Goal: Task Accomplishment & Management: Complete application form

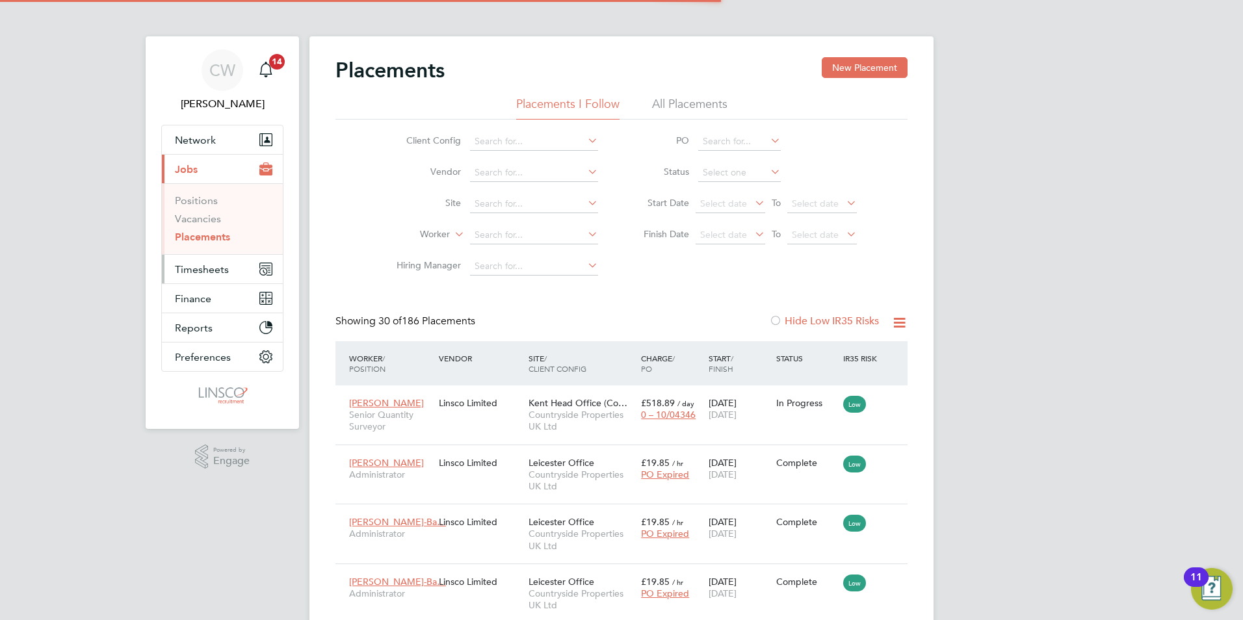
click at [209, 274] on span "Timesheets" at bounding box center [202, 269] width 54 height 12
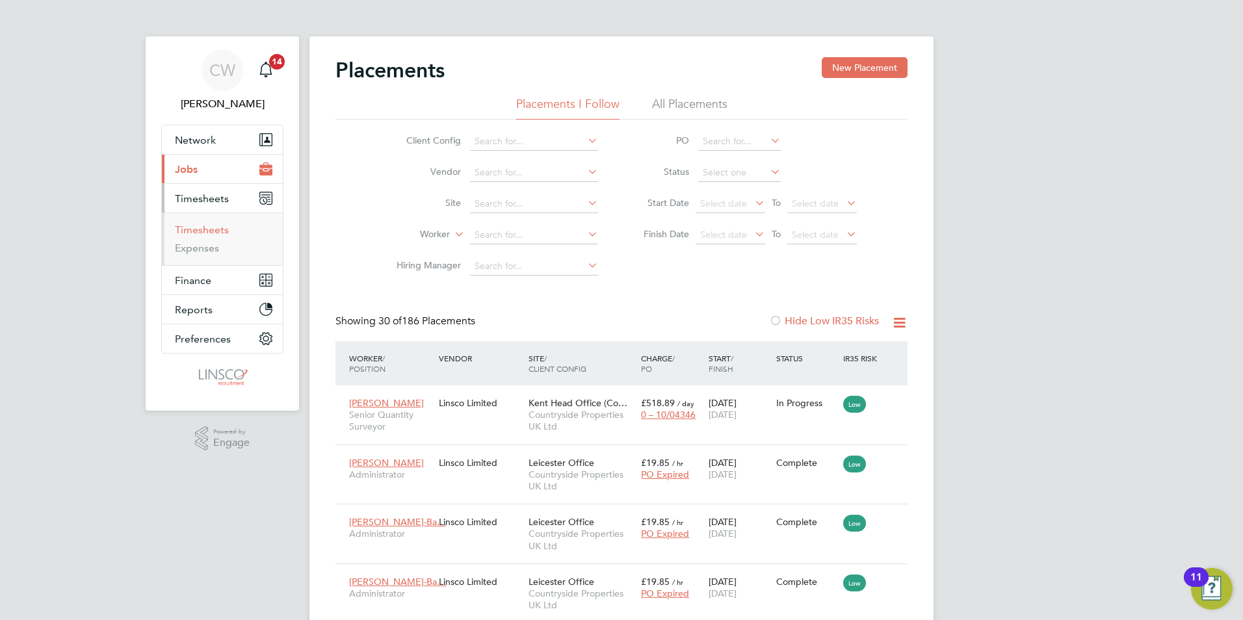
click at [206, 225] on link "Timesheets" at bounding box center [202, 230] width 54 height 12
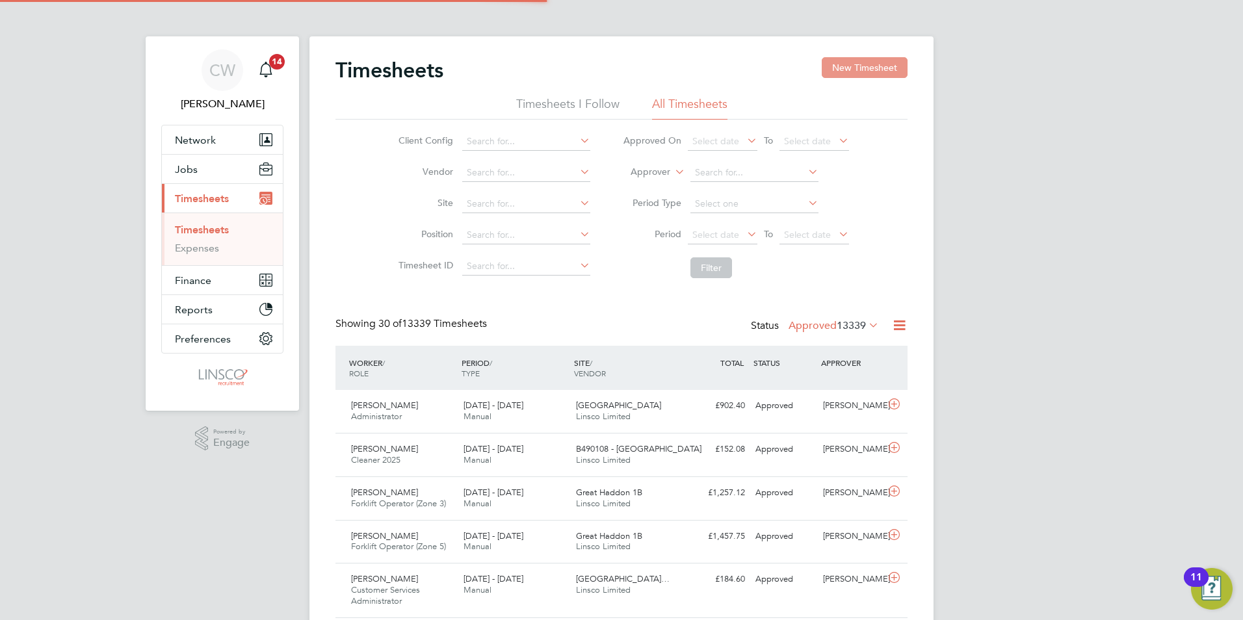
click at [856, 63] on button "New Timesheet" at bounding box center [865, 67] width 86 height 21
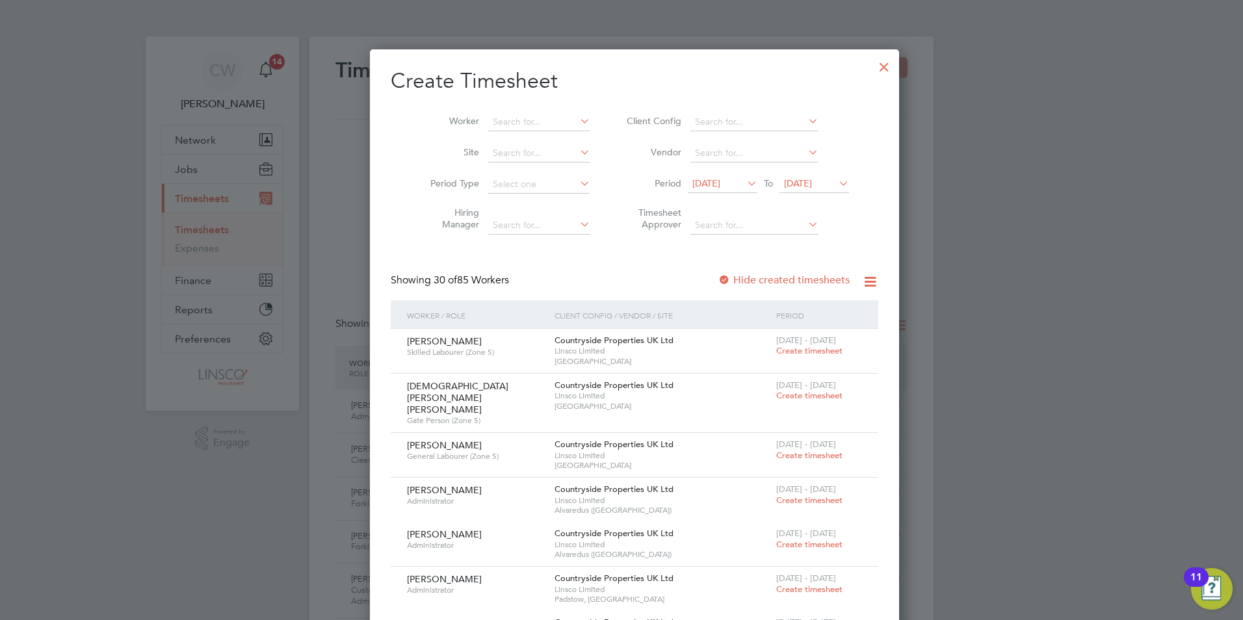
click at [516, 107] on li "Worker" at bounding box center [505, 122] width 202 height 31
click at [510, 119] on input at bounding box center [539, 122] width 102 height 18
click at [531, 156] on li "Chuk wuebuka Alisigwe" at bounding box center [527, 157] width 107 height 18
type input "Chukwuebuka Alisigwe"
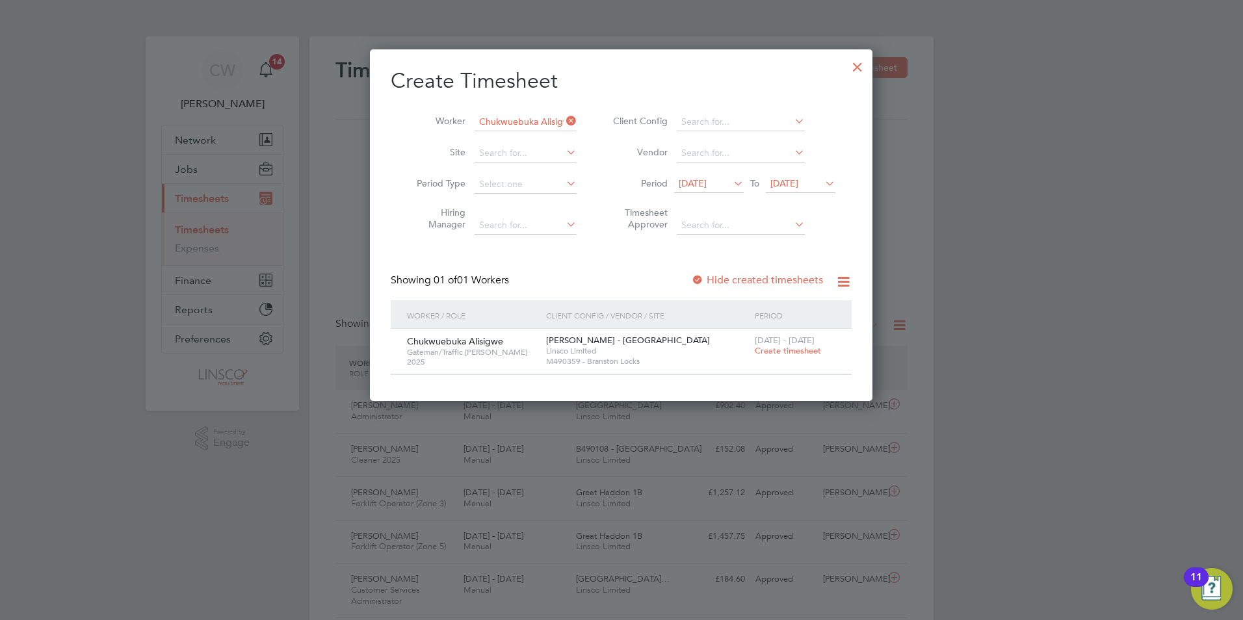
click at [791, 350] on span "Create timesheet" at bounding box center [788, 350] width 66 height 11
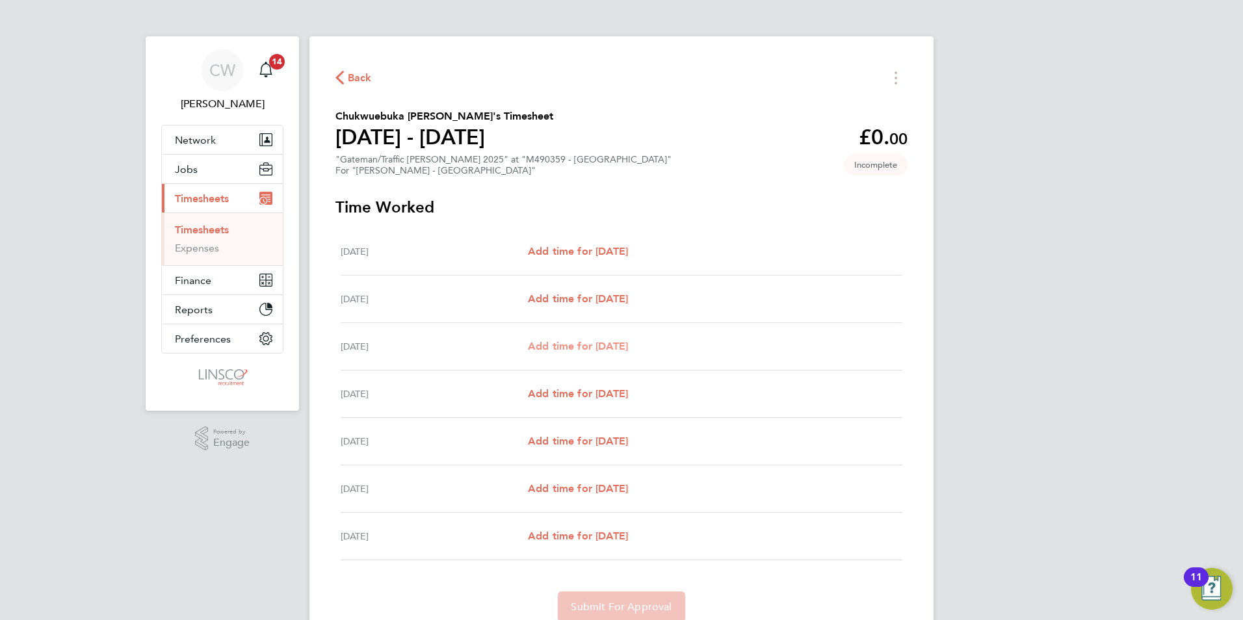
click at [590, 350] on span "Add time for [DATE]" at bounding box center [578, 346] width 100 height 12
select select "60"
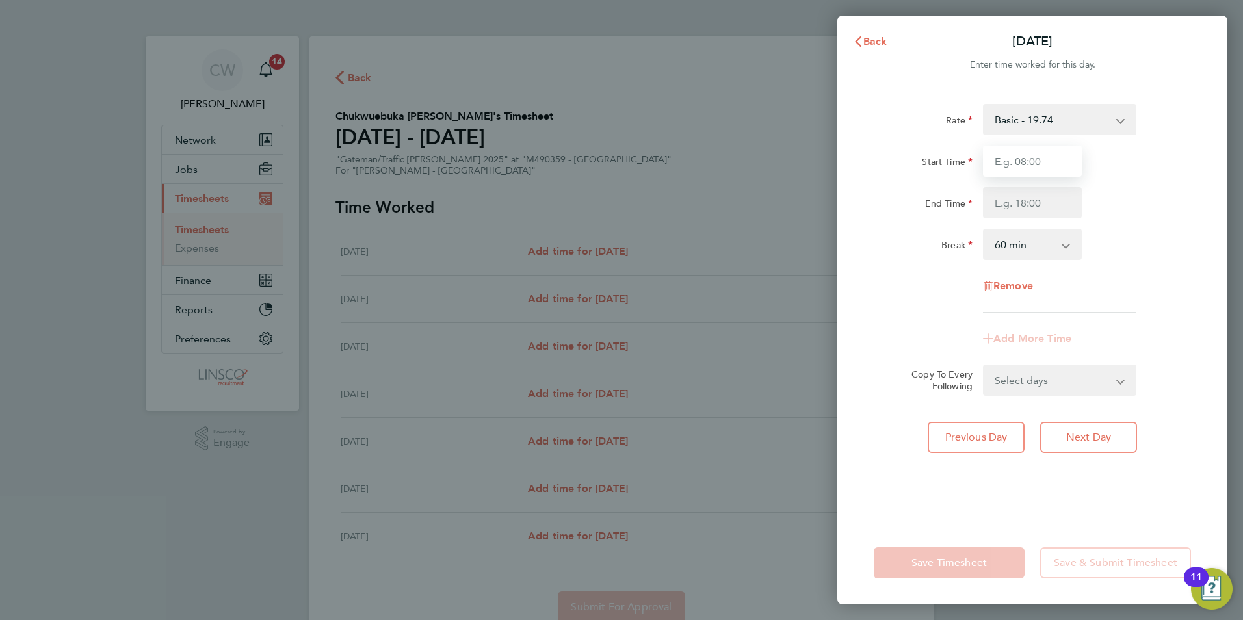
click at [1023, 162] on input "Start Time" at bounding box center [1032, 161] width 99 height 31
type input "07:30"
type input "16:30"
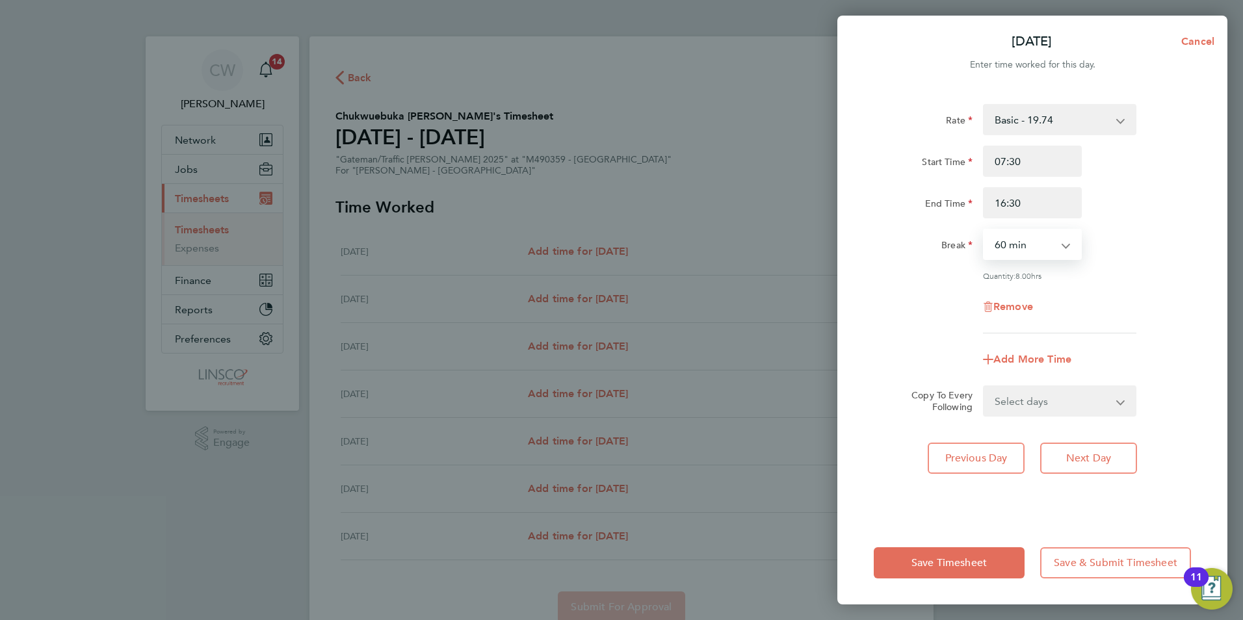
click at [1035, 246] on select "0 min 15 min 30 min 45 min 60 min 75 min 90 min" at bounding box center [1024, 244] width 81 height 29
select select "0"
click at [984, 230] on select "0 min 15 min 30 min 45 min 60 min 75 min 90 min" at bounding box center [1024, 244] width 81 height 29
click at [1030, 400] on select "Select days Day [DATE] [DATE] [DATE] [DATE]" at bounding box center [1052, 401] width 137 height 29
click at [1136, 366] on div "Add More Time" at bounding box center [1033, 359] width 328 height 31
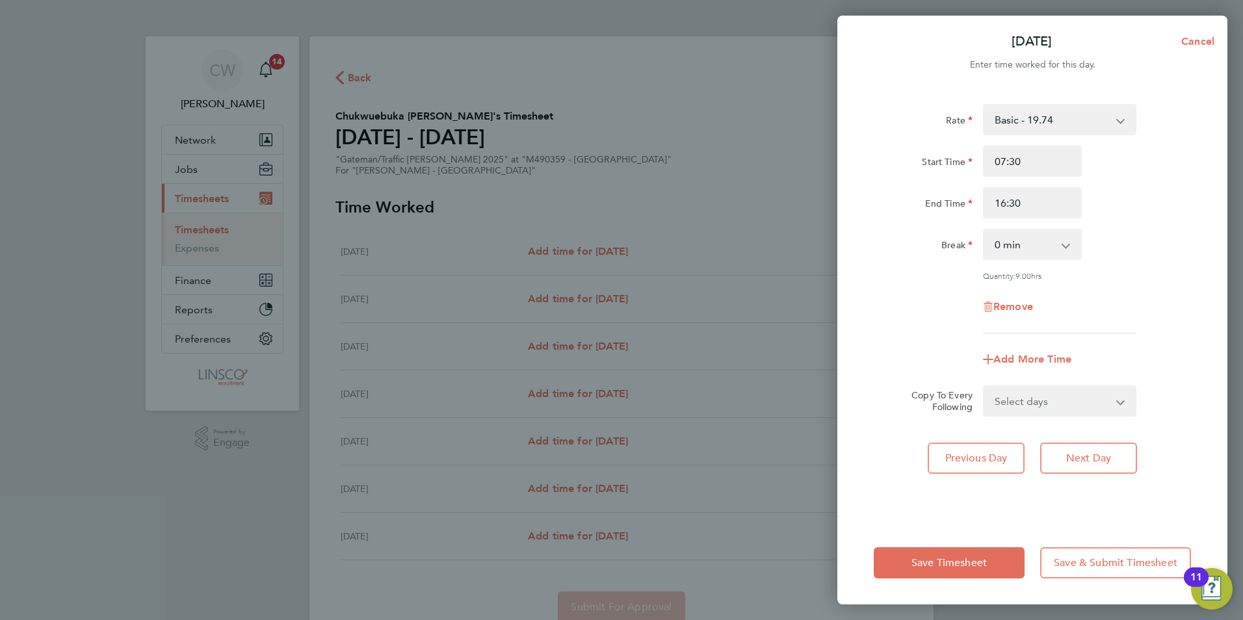
click at [1060, 395] on select "Select days Day [DATE] [DATE] [DATE] [DATE]" at bounding box center [1052, 401] width 137 height 29
select select "DAY"
click at [984, 387] on select "Select days Day [DATE] [DATE] [DATE] [DATE]" at bounding box center [1052, 401] width 137 height 29
select select "[DATE]"
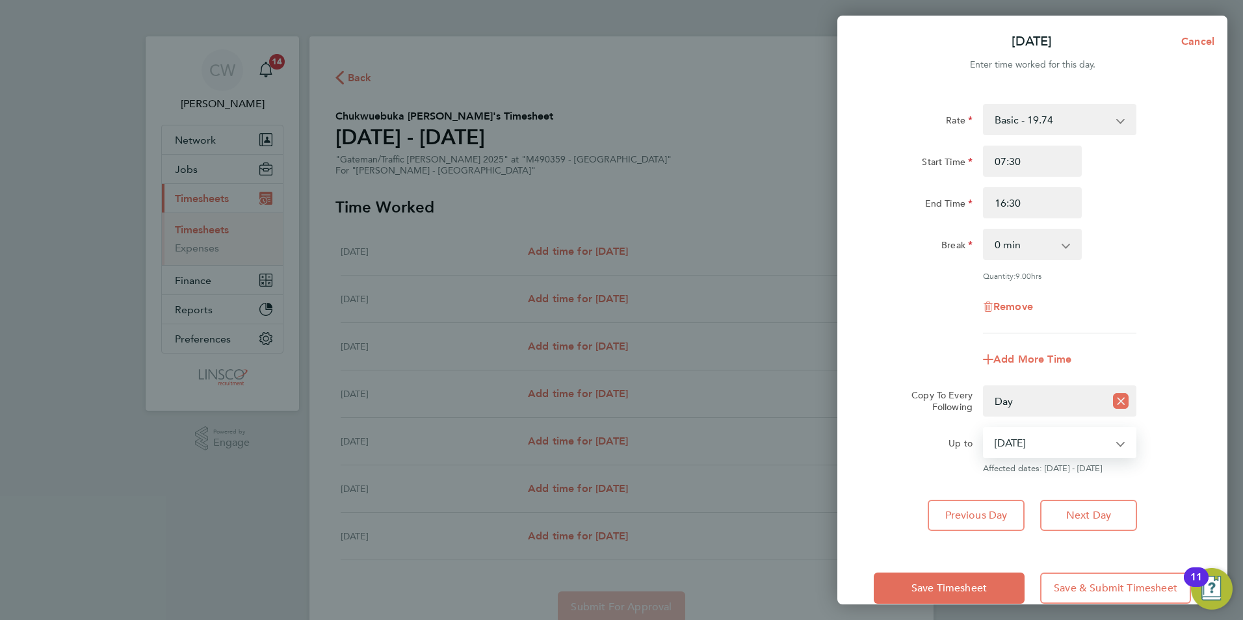
click at [1062, 441] on select "[DATE] [DATE] [DATE] [DATE]" at bounding box center [1051, 442] width 135 height 29
click at [1096, 584] on span "Save & Submit Timesheet" at bounding box center [1116, 588] width 124 height 13
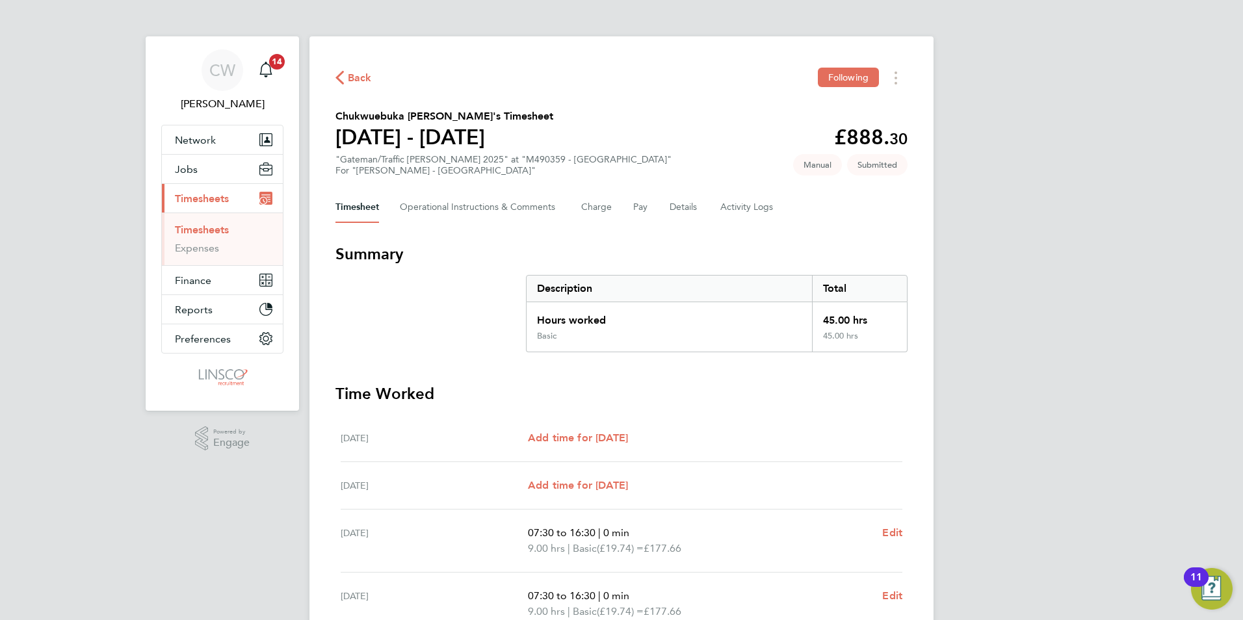
click at [204, 230] on link "Timesheets" at bounding box center [202, 230] width 54 height 12
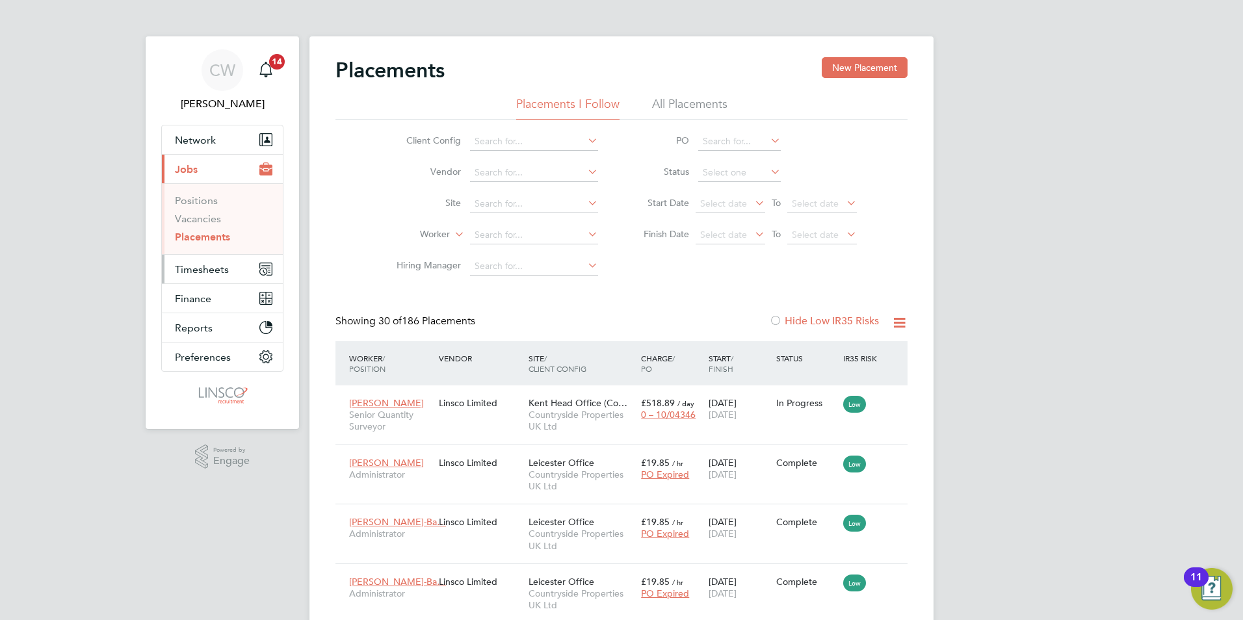
click at [215, 265] on span "Timesheets" at bounding box center [202, 269] width 54 height 12
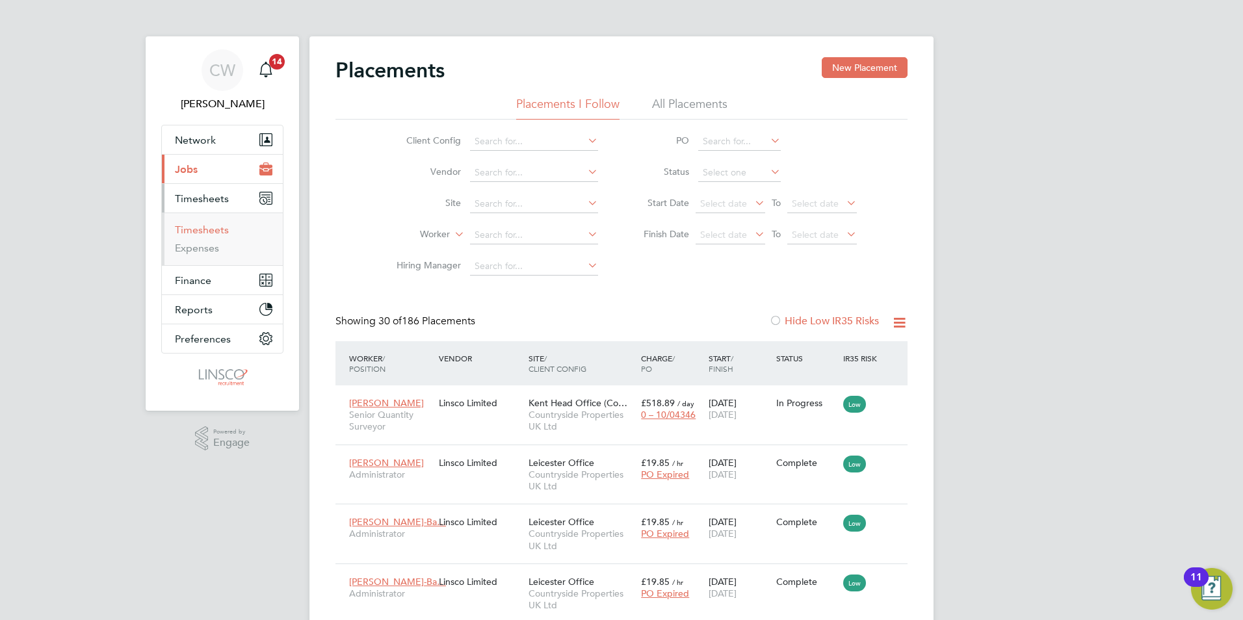
click at [211, 227] on link "Timesheets" at bounding box center [202, 230] width 54 height 12
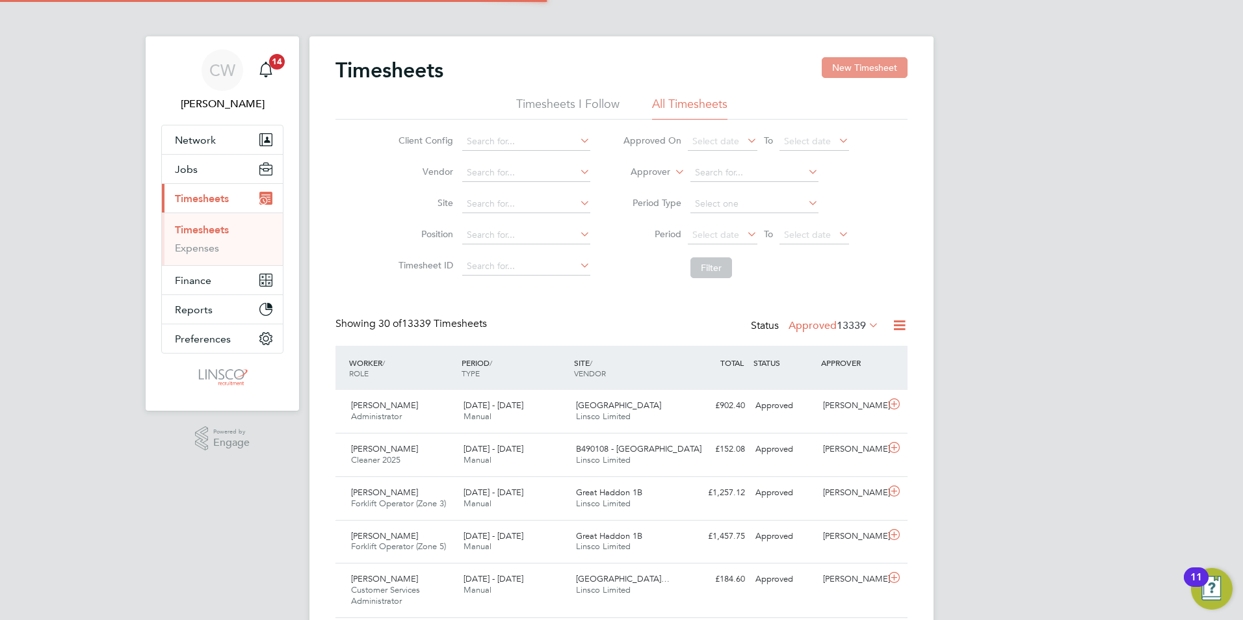
click at [857, 70] on button "New Timesheet" at bounding box center [865, 67] width 86 height 21
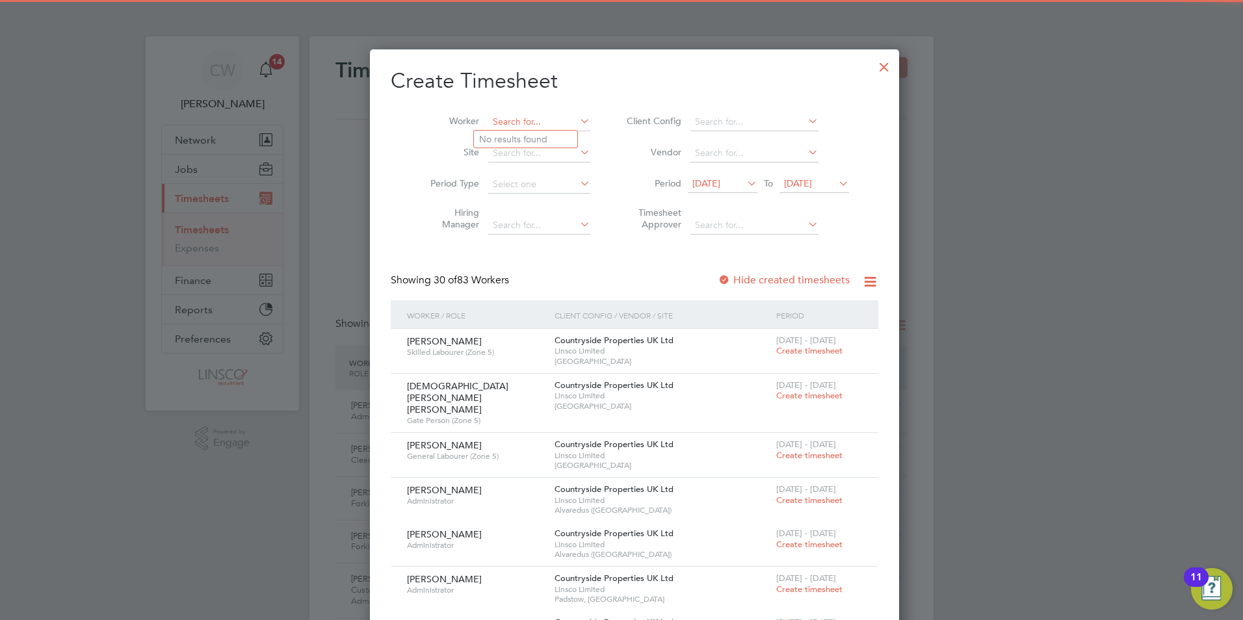
click at [519, 121] on input at bounding box center [539, 122] width 102 height 18
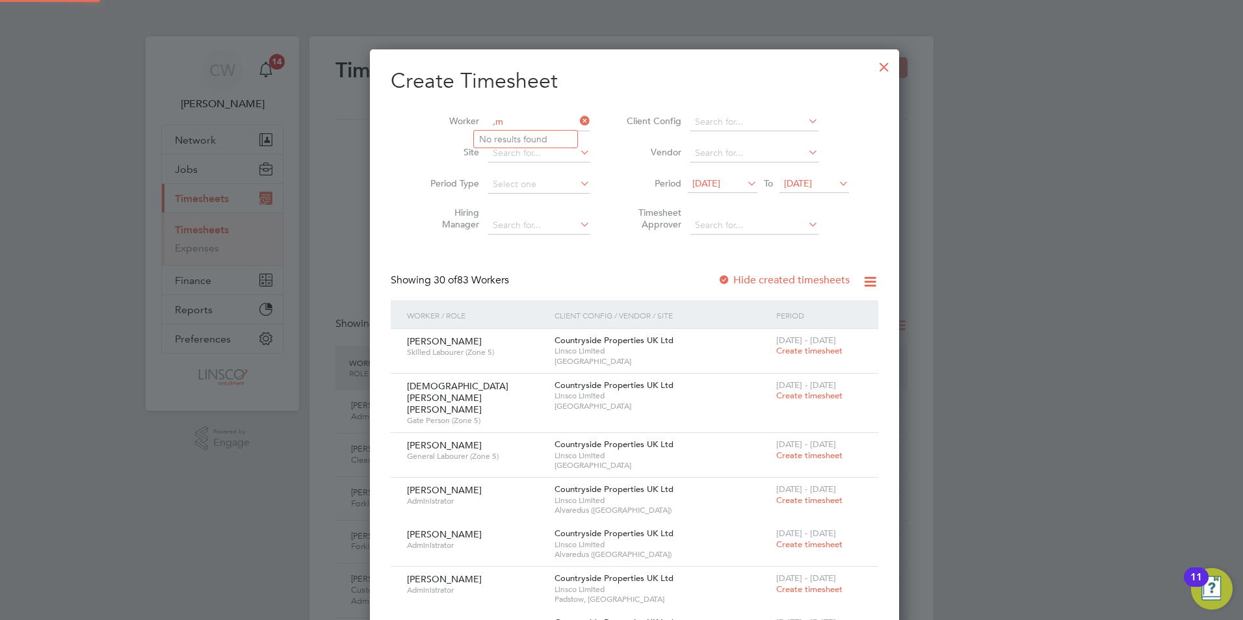
type input ","
click at [499, 134] on b "Michael" at bounding box center [516, 139] width 75 height 11
type input "[PERSON_NAME]"
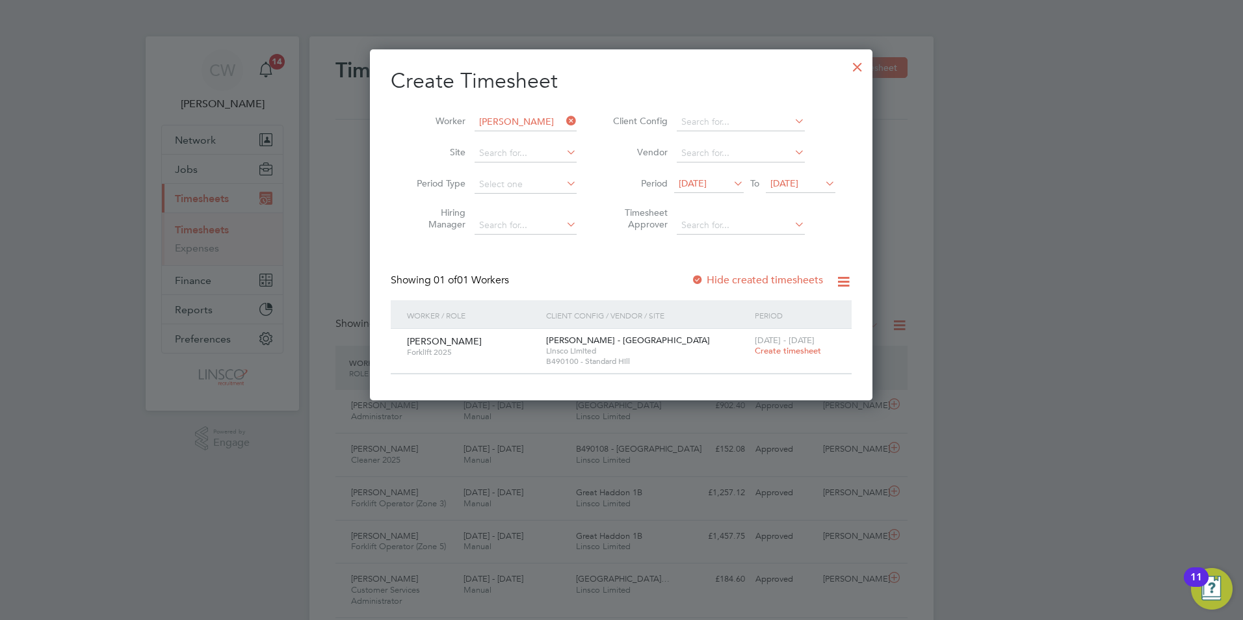
click at [770, 354] on span "Create timesheet" at bounding box center [788, 350] width 66 height 11
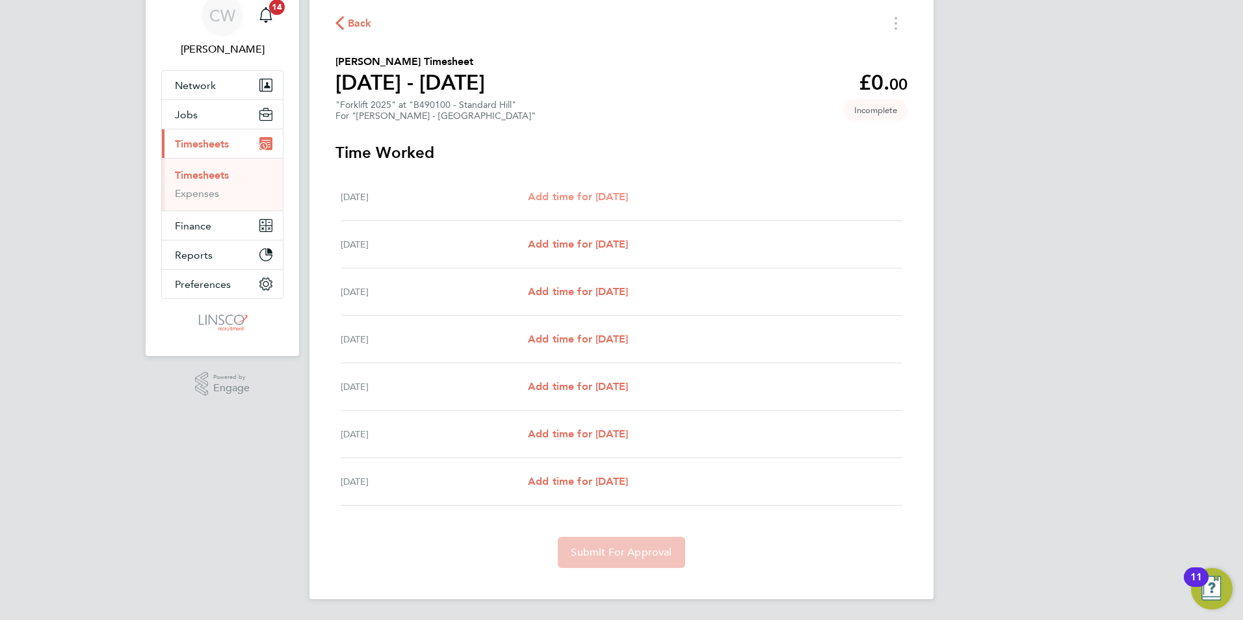
click at [601, 198] on span "Add time for [DATE]" at bounding box center [578, 196] width 100 height 12
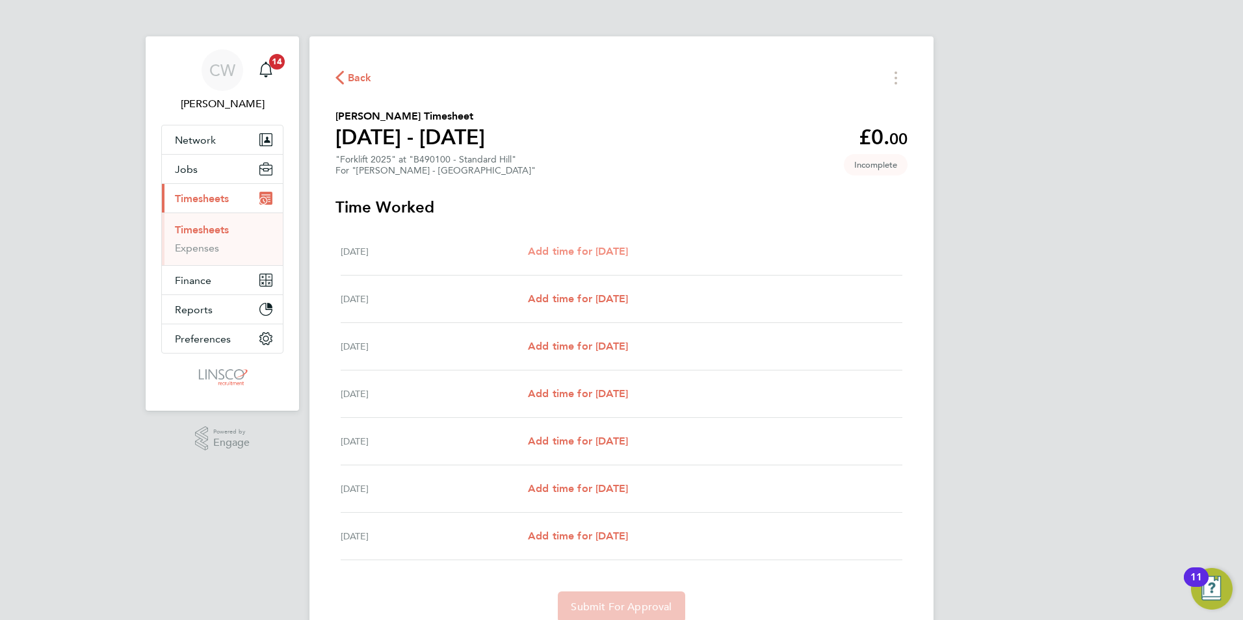
select select "60"
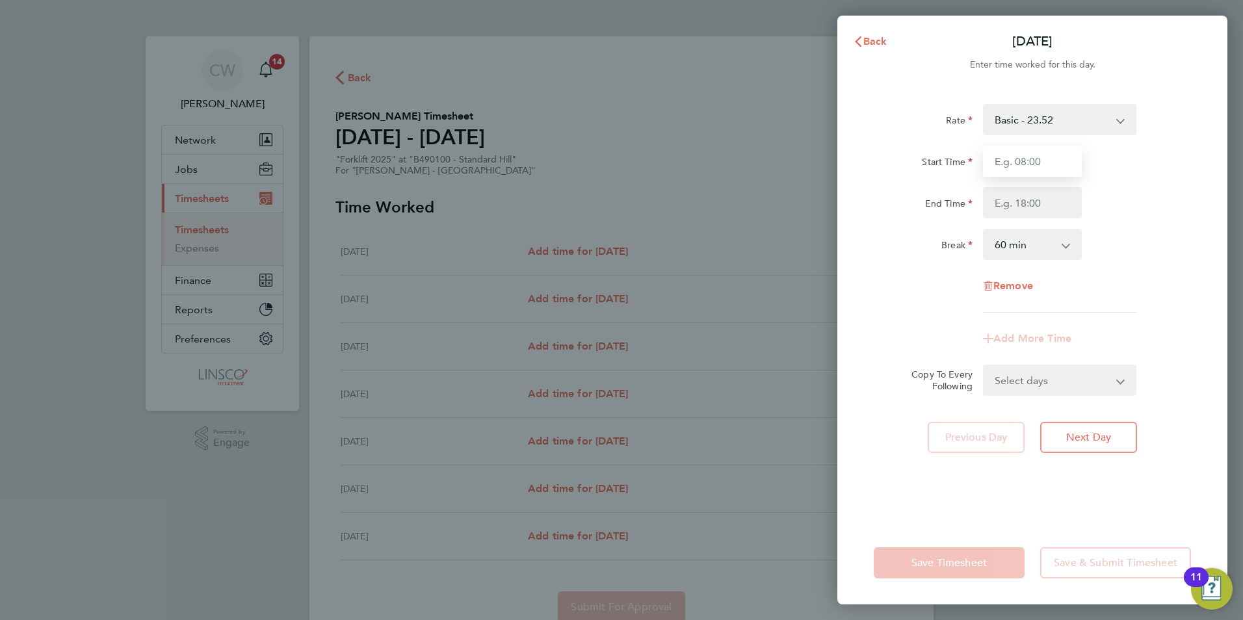
click at [1022, 161] on input "Start Time" at bounding box center [1032, 161] width 99 height 31
type input "07:30"
type input "16:30"
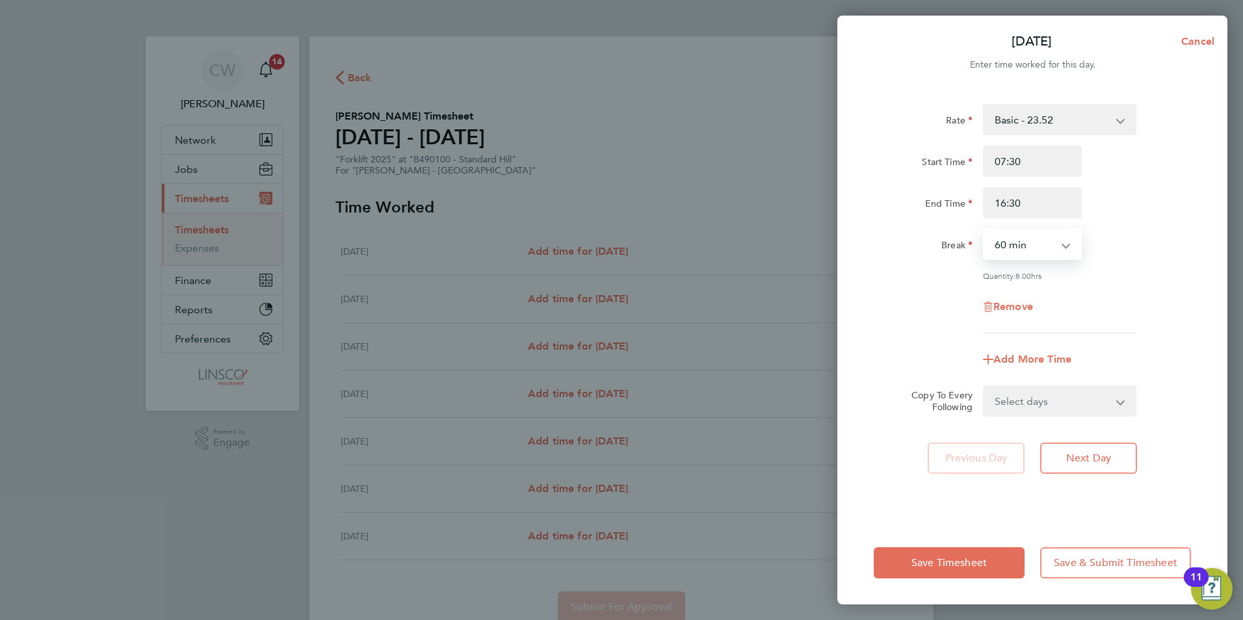
click at [1014, 244] on select "0 min 15 min 30 min 45 min 60 min 75 min 90 min" at bounding box center [1024, 244] width 81 height 29
select select "0"
click at [984, 230] on select "0 min 15 min 30 min 45 min 60 min 75 min 90 min" at bounding box center [1024, 244] width 81 height 29
click at [1025, 399] on select "Select days Day Weekday (Mon-Fri) Monday Tuesday Wednesday Thursday Friday Sund…" at bounding box center [1052, 401] width 137 height 29
select select "DAY"
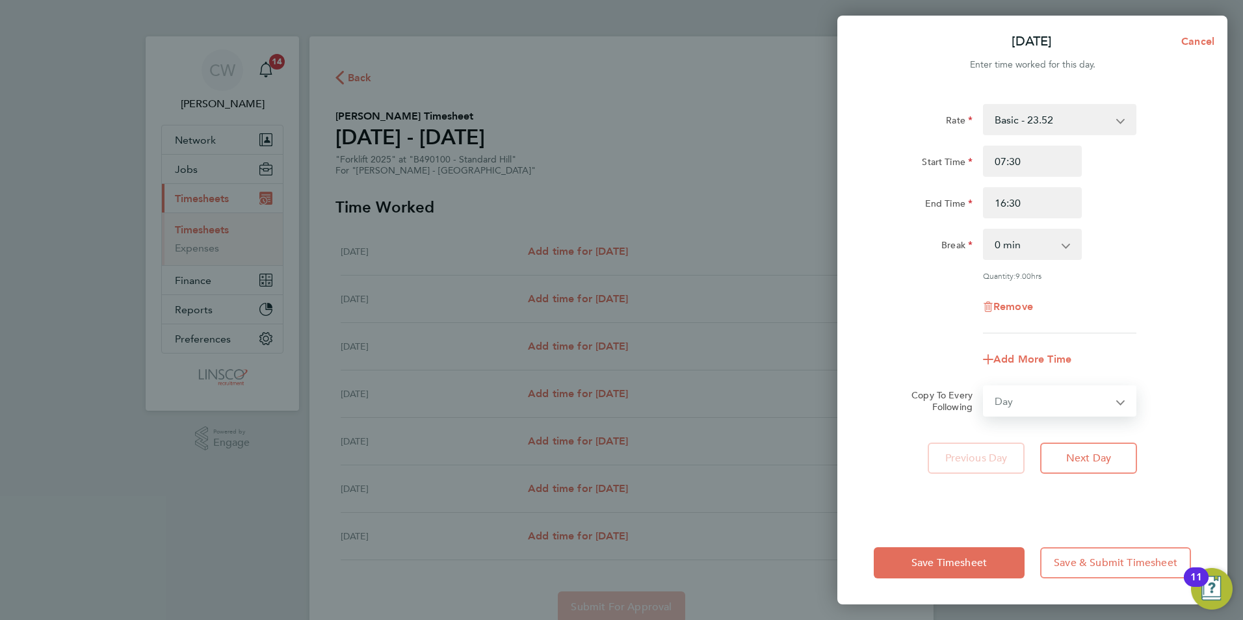
click at [984, 387] on select "Select days Day Weekday (Mon-Fri) Monday Tuesday Wednesday Thursday Friday Sund…" at bounding box center [1052, 401] width 137 height 29
select select "[DATE]"
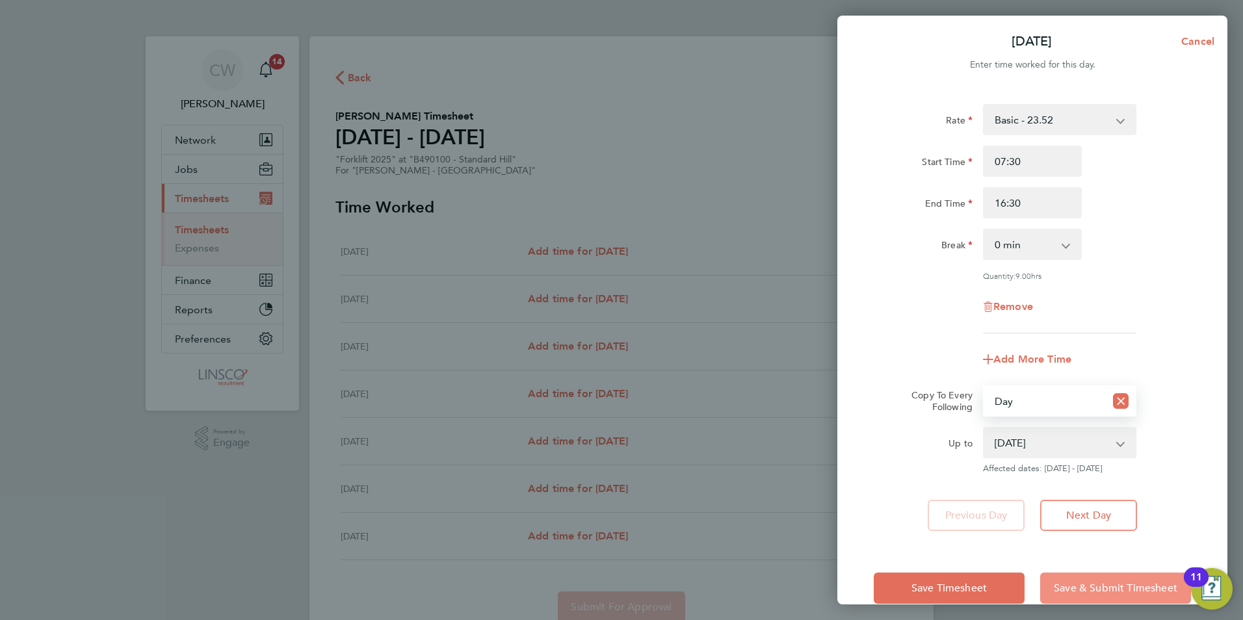
click at [1109, 586] on span "Save & Submit Timesheet" at bounding box center [1116, 588] width 124 height 13
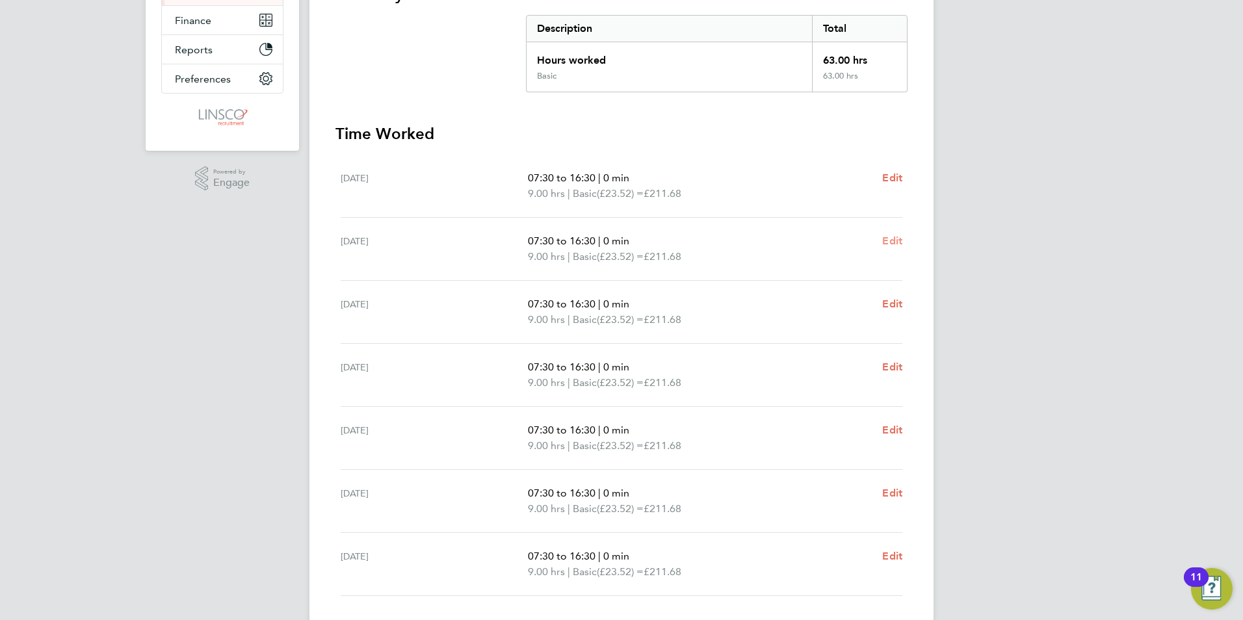
click at [889, 236] on span "Edit" at bounding box center [892, 241] width 20 height 12
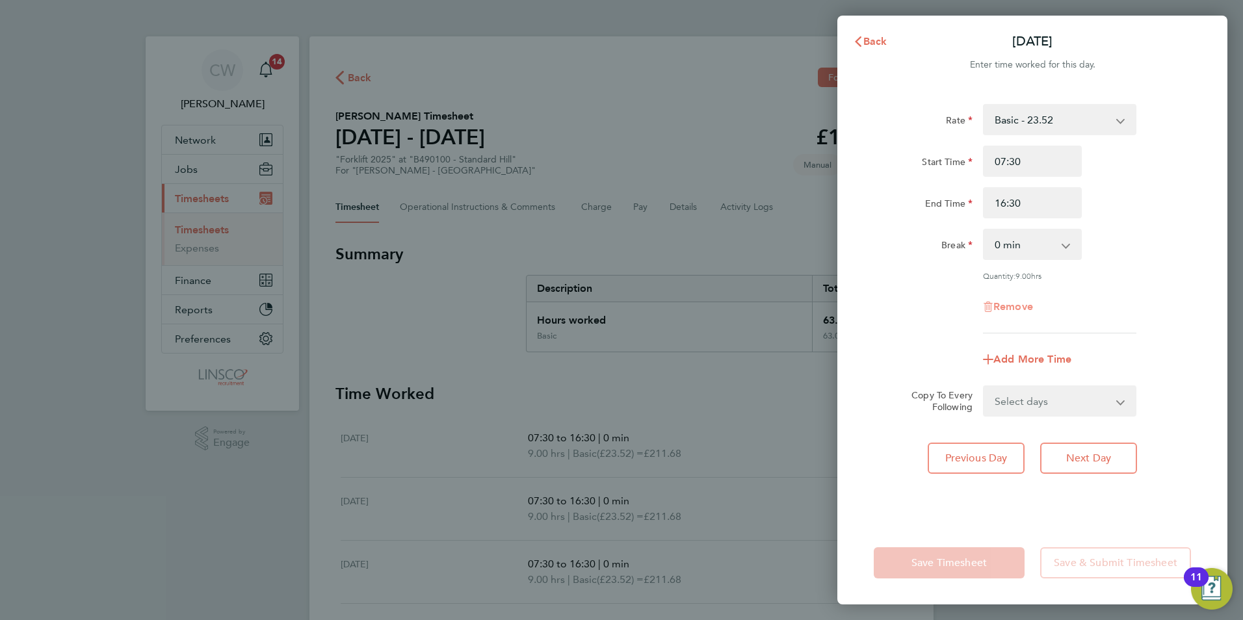
click at [1004, 301] on span "Remove" at bounding box center [1013, 306] width 40 height 12
select select "null"
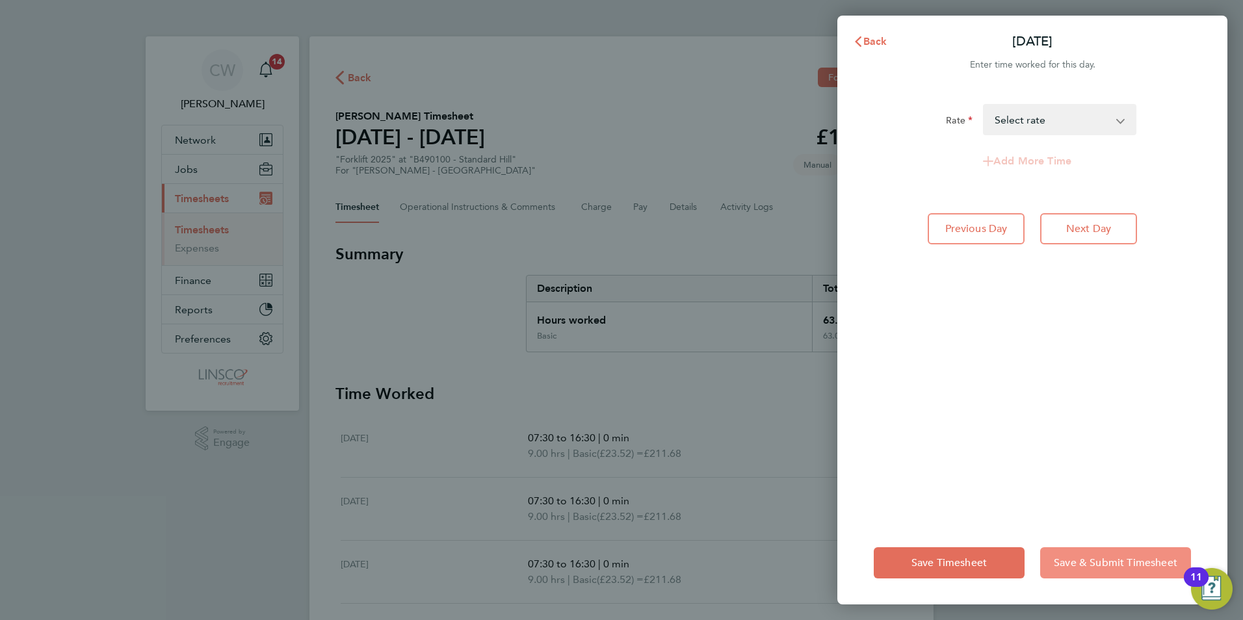
click at [1082, 560] on span "Save & Submit Timesheet" at bounding box center [1116, 563] width 124 height 13
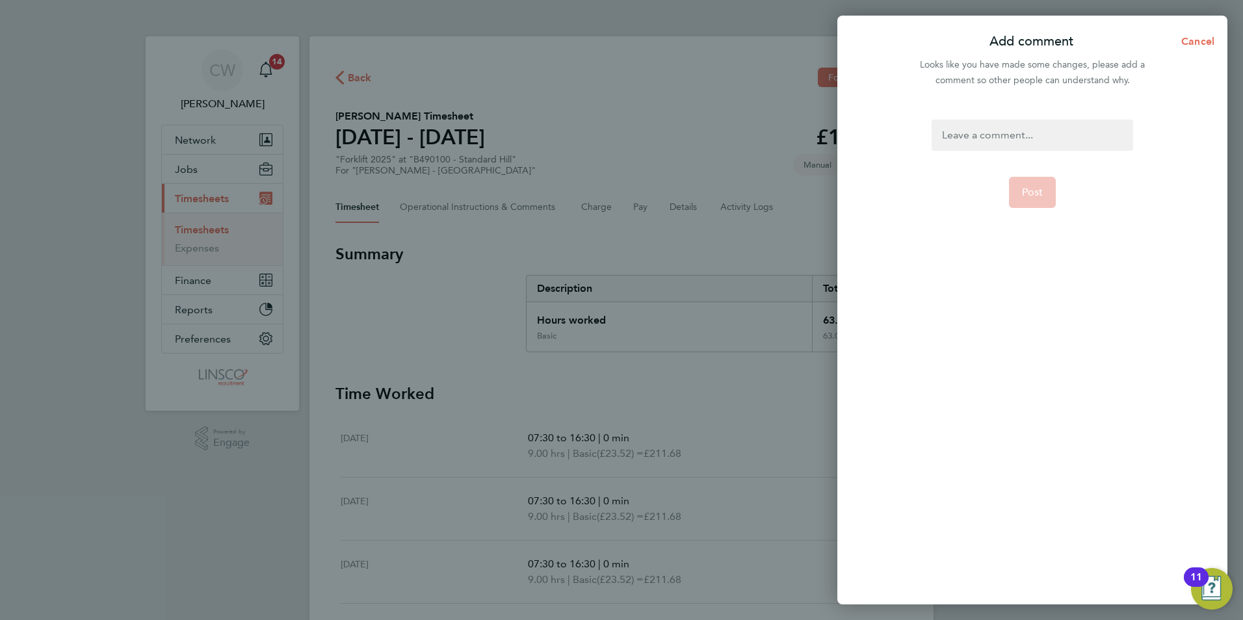
click at [1034, 145] on form "Post" at bounding box center [1031, 276] width 211 height 313
click at [1028, 140] on div at bounding box center [1032, 135] width 201 height 31
click at [1026, 185] on button "Post" at bounding box center [1032, 192] width 47 height 31
